Goal: Task Accomplishment & Management: Manage account settings

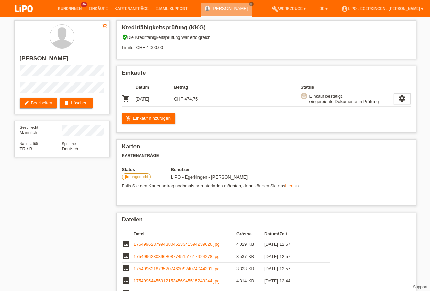
click at [67, 6] on li "Kund*innen 34" at bounding box center [69, 8] width 31 height 17
click at [68, 8] on link "Kund*innen" at bounding box center [69, 8] width 31 height 4
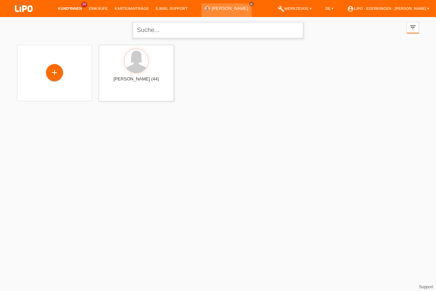
click at [138, 35] on input "text" at bounding box center [218, 30] width 170 height 16
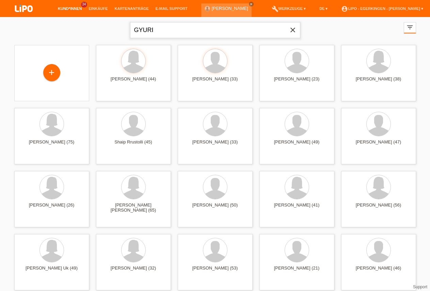
type input "GYURI"
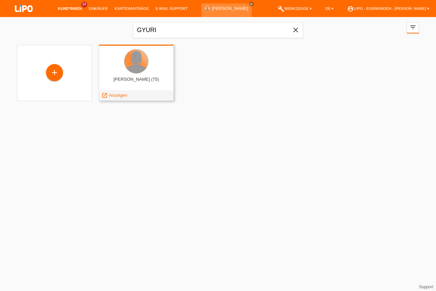
click at [139, 72] on div at bounding box center [136, 61] width 24 height 24
click at [138, 71] on div at bounding box center [136, 61] width 24 height 24
click at [118, 96] on span "Anzeigen" at bounding box center [118, 95] width 18 height 5
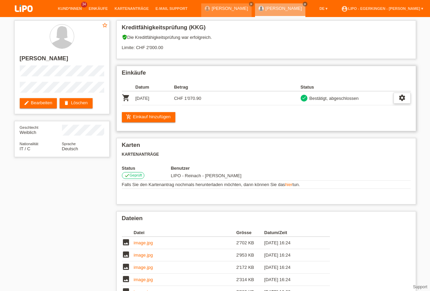
click at [407, 98] on div "settings" at bounding box center [401, 98] width 17 height 11
click at [398, 103] on div "settings" at bounding box center [401, 98] width 17 height 11
click at [357, 139] on icon "cancel" at bounding box center [359, 140] width 7 height 7
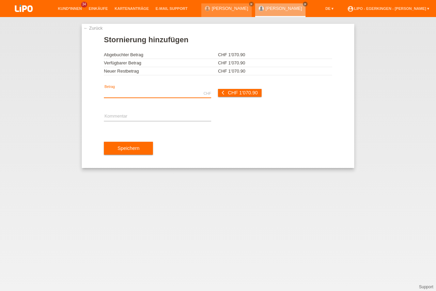
click at [147, 95] on input "text" at bounding box center [157, 93] width 107 height 9
type input "1070.90"
click at [122, 114] on input "text" at bounding box center [157, 116] width 107 height 9
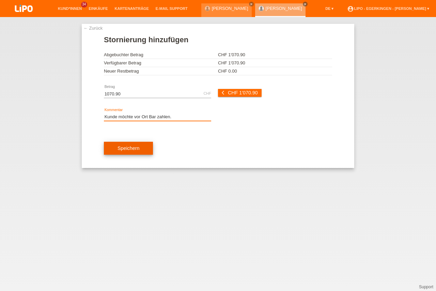
type input "Kunde möchte vor Ort Bar zahlen."
click at [131, 146] on button "Speichern" at bounding box center [128, 148] width 49 height 13
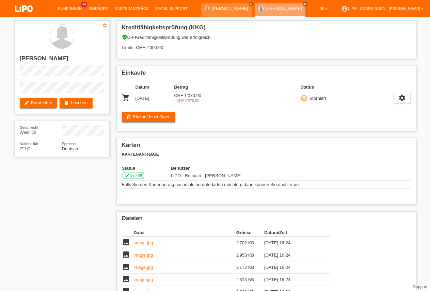
click at [65, 11] on li "Kund*innen 34" at bounding box center [69, 8] width 31 height 17
click at [72, 7] on link "Kund*innen" at bounding box center [69, 8] width 31 height 4
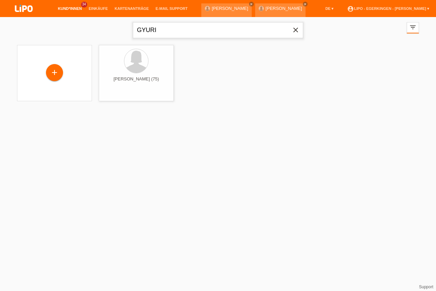
drag, startPoint x: 181, startPoint y: 28, endPoint x: 69, endPoint y: 14, distance: 113.5
click at [133, 22] on input "GYURI" at bounding box center [218, 30] width 170 height 16
type input "MAXAMUUD"
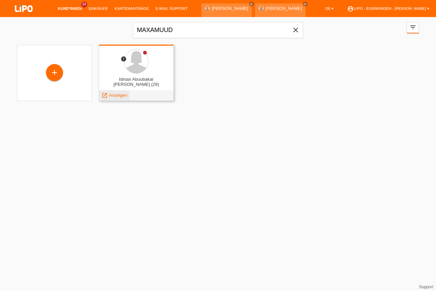
click at [119, 96] on span "Anzeigen" at bounding box center [118, 95] width 18 height 5
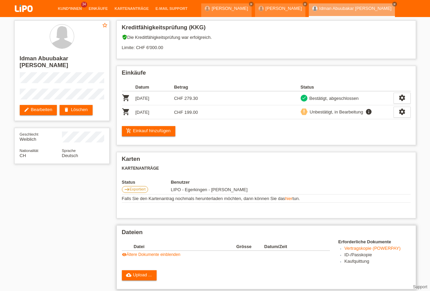
click at [162, 257] on link "visibility Ältere Dokumente einblenden" at bounding box center [151, 254] width 59 height 5
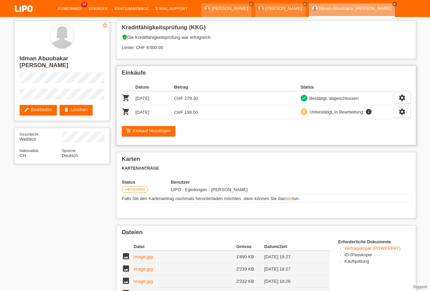
drag, startPoint x: 235, startPoint y: 111, endPoint x: 378, endPoint y: 111, distance: 142.6
click at [235, 111] on td at bounding box center [257, 112] width 88 height 14
click at [399, 111] on icon "settings" at bounding box center [401, 111] width 7 height 7
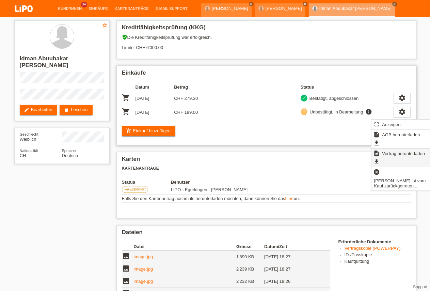
click at [382, 154] on span "Vertrag herunterladen" at bounding box center [403, 153] width 45 height 8
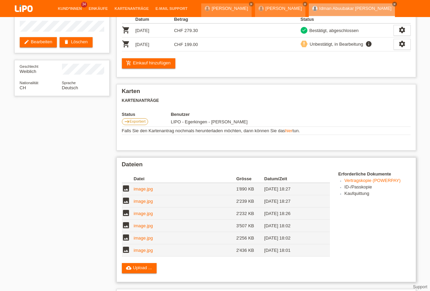
scroll to position [69, 0]
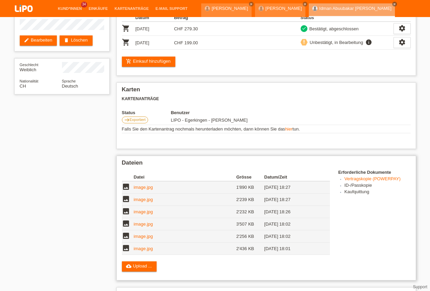
click at [144, 218] on td "image.jpg" at bounding box center [185, 212] width 102 height 12
click at [147, 212] on td "image.jpg" at bounding box center [185, 212] width 102 height 12
click at [147, 214] on link "image.jpg" at bounding box center [143, 211] width 19 height 5
click at [138, 202] on link "image.jpg" at bounding box center [143, 199] width 19 height 5
click at [138, 193] on td "image.jpg" at bounding box center [185, 187] width 102 height 12
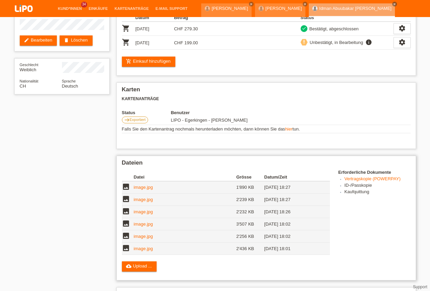
click at [142, 190] on link "image.jpg" at bounding box center [143, 186] width 19 height 5
drag, startPoint x: 177, startPoint y: 36, endPoint x: 229, endPoint y: 41, distance: 52.6
click at [230, 40] on tbody "shopping_cart 15.05.2025 CHF 279.30 check Bestätigt, abgeschlossen settings ful…" at bounding box center [266, 36] width 289 height 28
click at [229, 44] on td at bounding box center [257, 43] width 88 height 14
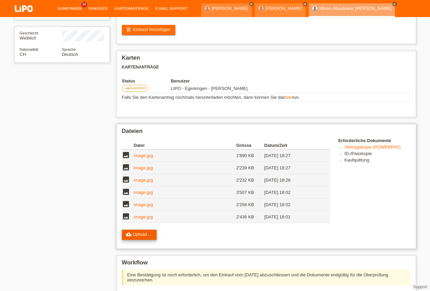
scroll to position [104, 0]
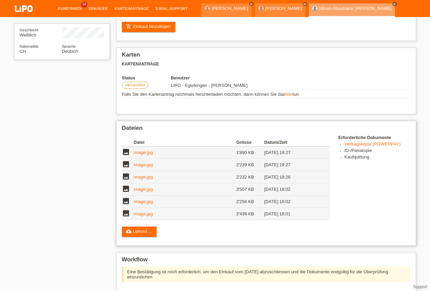
click at [151, 242] on div "Dateien Datei Grösse Datum/Zeit image image.jpg 1'890 KB 15.05.2025 18:27 delete" at bounding box center [265, 183] width 299 height 125
click at [152, 236] on link "cloud_upload Upload ..." at bounding box center [139, 231] width 35 height 10
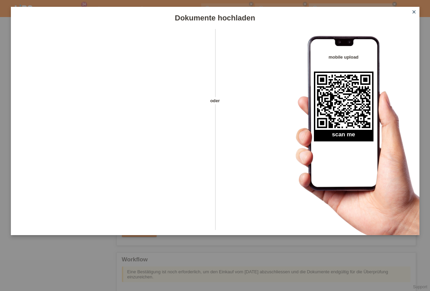
click at [415, 10] on icon "close" at bounding box center [413, 11] width 5 height 5
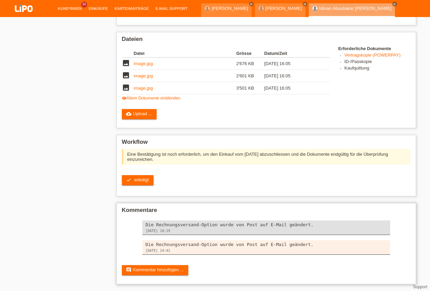
scroll to position [201, 0]
click at [144, 177] on span "erledigt" at bounding box center [141, 179] width 15 height 5
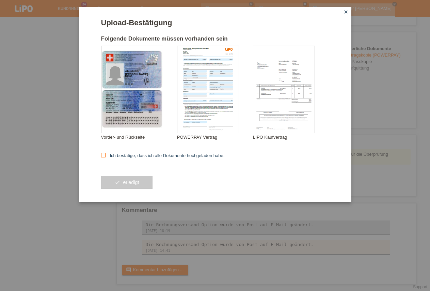
click at [111, 154] on label "Ich bestätige, dass ich alle Dokumente hochgeladen habe." at bounding box center [163, 155] width 124 height 5
click at [105, 154] on input "Ich bestätige, dass ich alle Dokumente hochgeladen habe." at bounding box center [103, 155] width 4 height 4
checkbox input "true"
click at [125, 177] on button "check erledigt" at bounding box center [127, 182] width 52 height 13
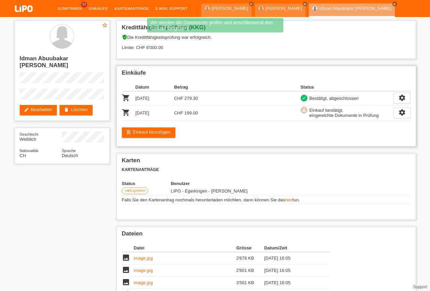
drag, startPoint x: 305, startPoint y: 114, endPoint x: 359, endPoint y: 122, distance: 54.3
click at [338, 113] on div "approval Einkauf bestätigt, eingereichte Dokumente in Prüfung" at bounding box center [346, 112] width 93 height 12
click at [355, 132] on div "add_shopping_cart Einkauf hinzufügen" at bounding box center [266, 132] width 289 height 10
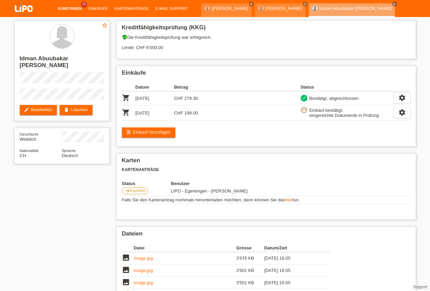
click at [63, 7] on link "Kund*innen" at bounding box center [69, 8] width 31 height 4
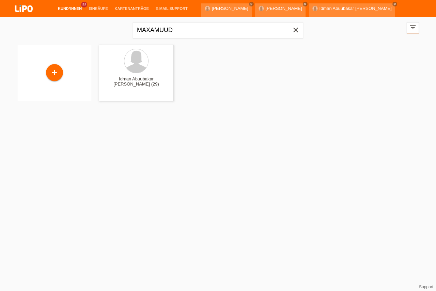
click at [294, 31] on icon "close" at bounding box center [295, 30] width 8 height 8
type input "GYUR"
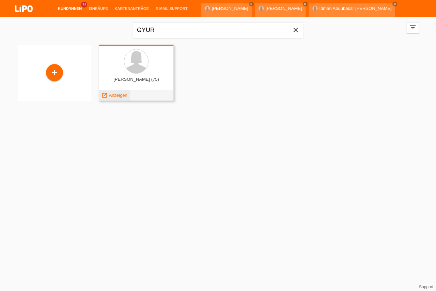
click at [120, 93] on span "Anzeigen" at bounding box center [118, 95] width 18 height 5
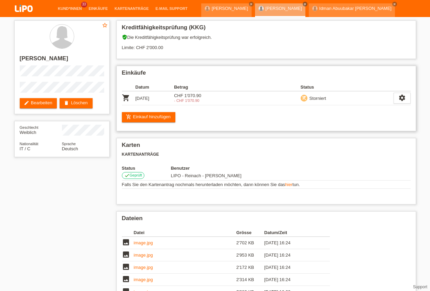
drag, startPoint x: 182, startPoint y: 96, endPoint x: 207, endPoint y: 98, distance: 25.6
click at [207, 98] on td "CHF 1'070.90 - CHF 1'070.90" at bounding box center [193, 98] width 39 height 14
drag, startPoint x: 170, startPoint y: 103, endPoint x: 202, endPoint y: 103, distance: 32.0
click at [202, 103] on tr "shopping_cart [DATE] CHF 1'070.90 - CHF 1'070.90 remove_shopping_cart" at bounding box center [266, 98] width 289 height 14
click at [210, 102] on div "- CHF 1'070.90" at bounding box center [193, 100] width 39 height 4
